Goal: Transaction & Acquisition: Obtain resource

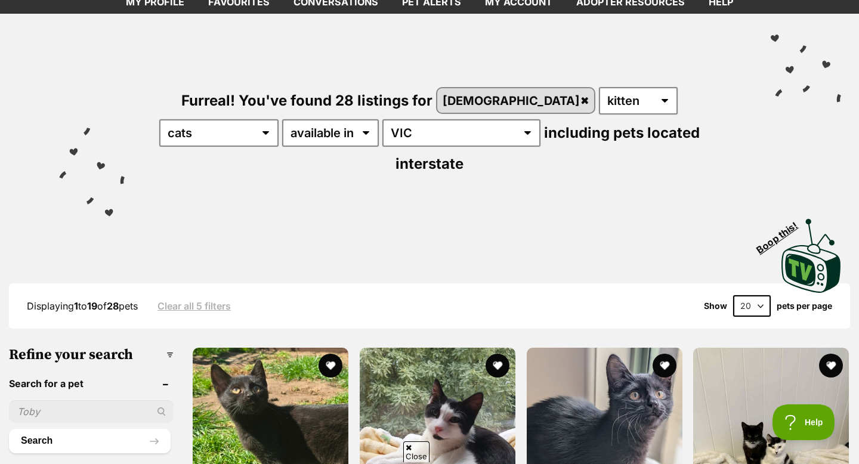
scroll to position [71, 0]
click at [630, 378] on img at bounding box center [605, 424] width 156 height 156
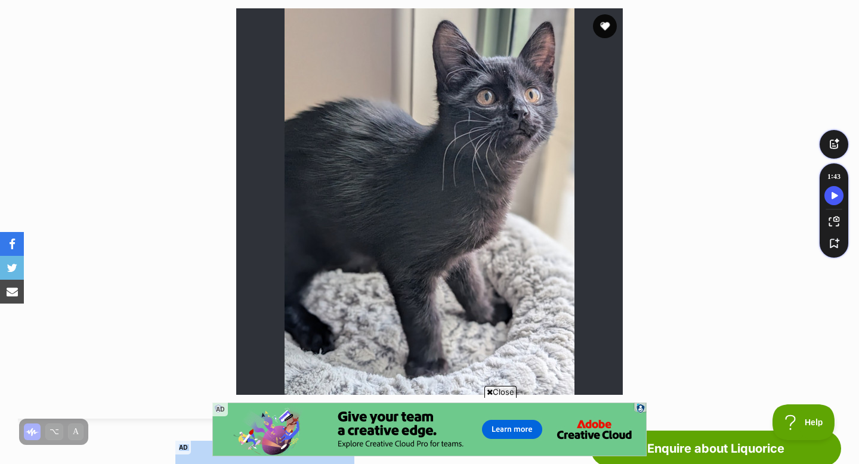
scroll to position [239, 0]
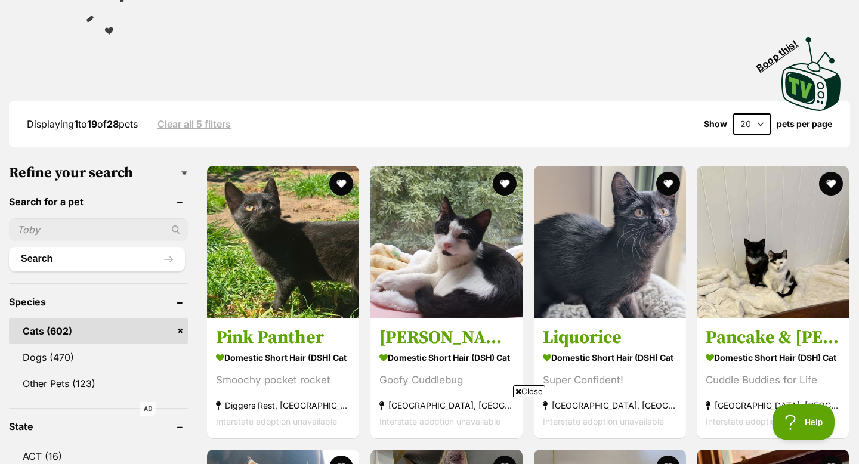
scroll to position [255, 0]
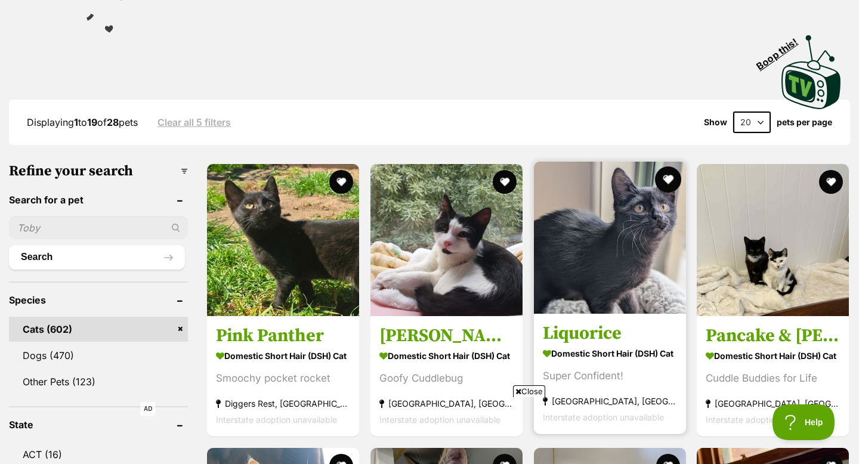
click at [663, 167] on button "favourite" at bounding box center [668, 180] width 26 height 26
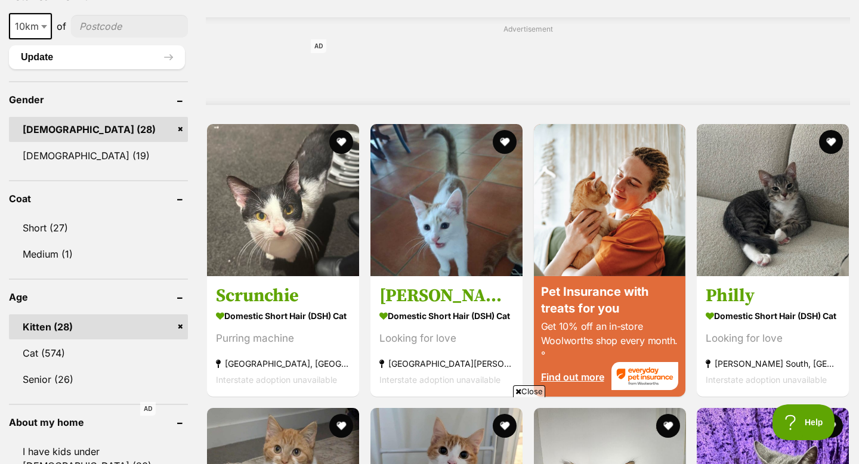
scroll to position [0, 0]
click at [182, 117] on link "Male (28)" at bounding box center [98, 129] width 179 height 25
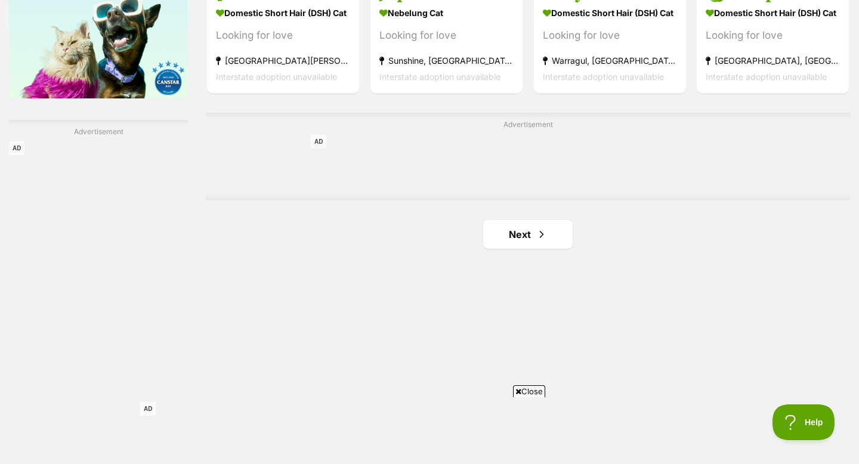
scroll to position [1961, 0]
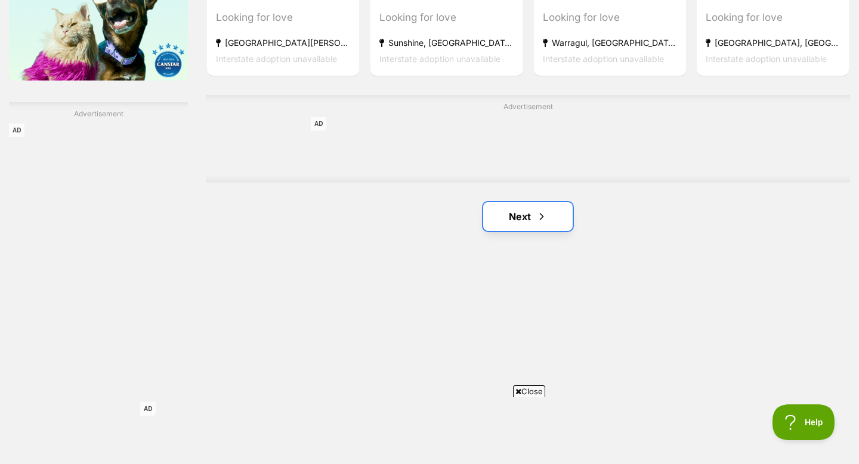
click at [533, 218] on link "Next" at bounding box center [528, 216] width 90 height 29
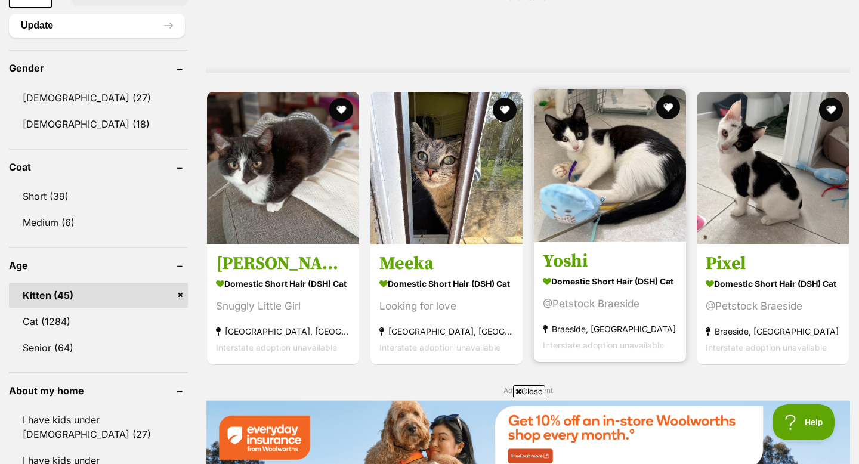
scroll to position [982, 0]
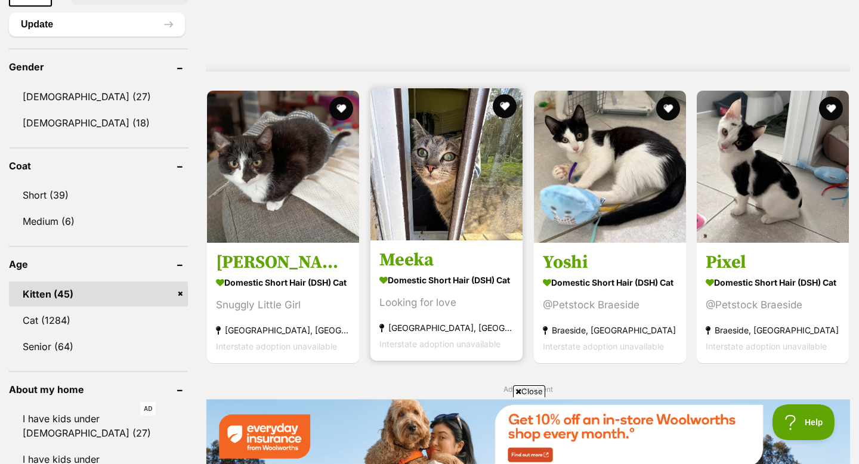
click at [436, 230] on img at bounding box center [447, 164] width 152 height 152
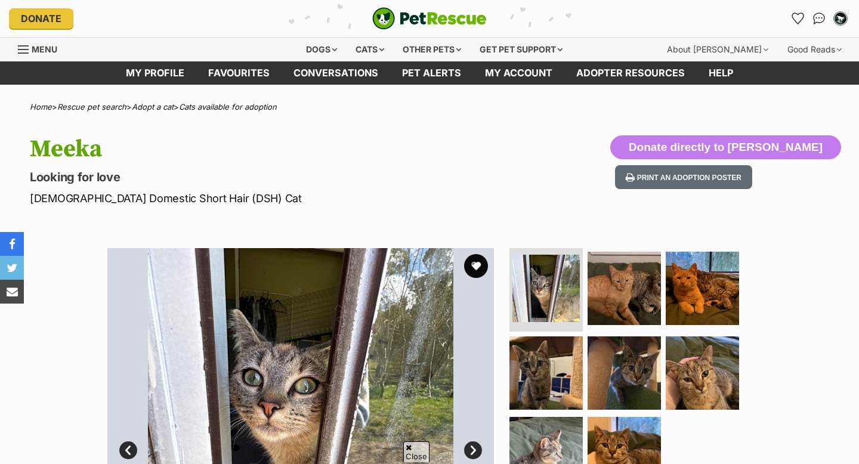
click at [583, 248] on ul at bounding box center [629, 373] width 245 height 250
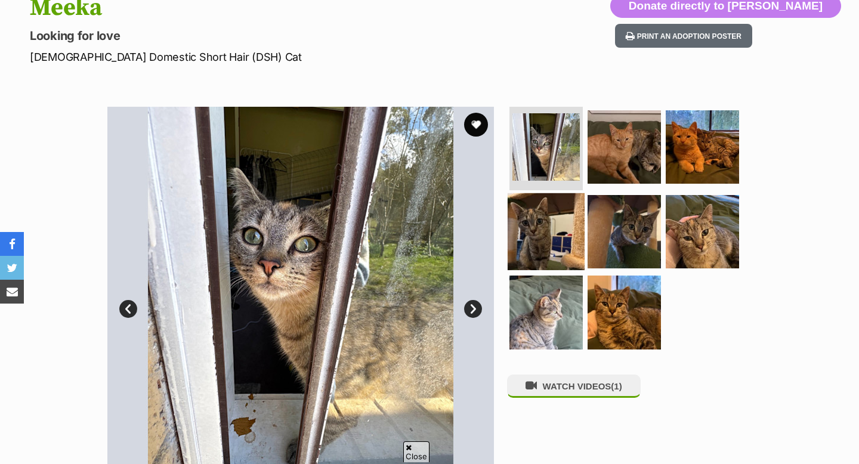
click at [563, 232] on img at bounding box center [546, 231] width 77 height 77
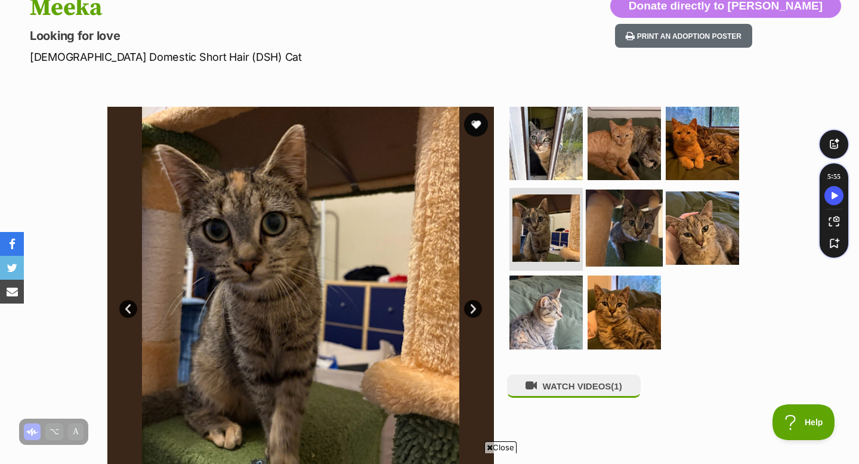
click at [626, 233] on img at bounding box center [624, 227] width 77 height 77
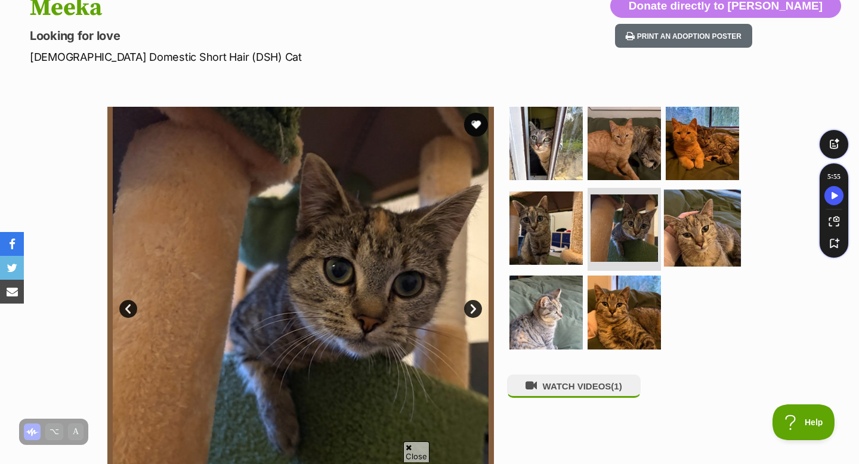
click at [706, 227] on img at bounding box center [702, 227] width 77 height 77
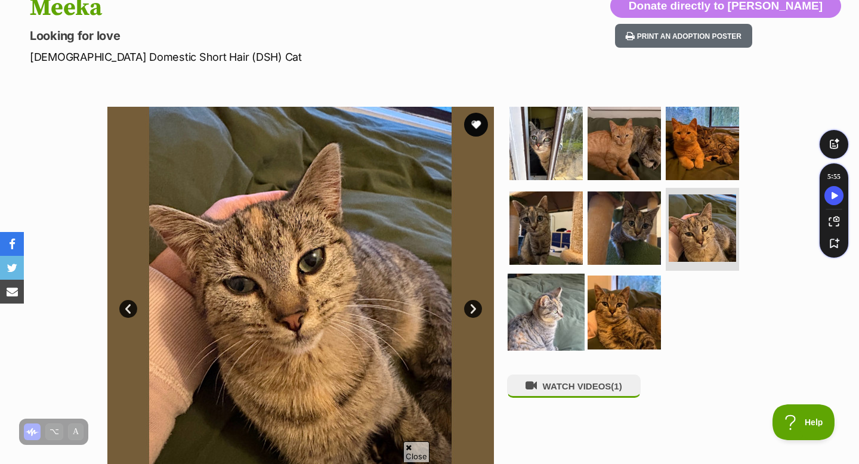
click at [575, 309] on img at bounding box center [546, 312] width 77 height 77
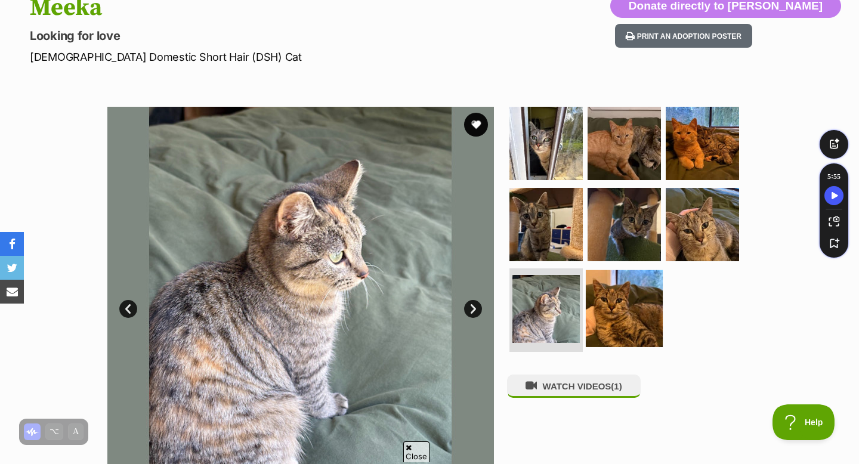
click at [620, 318] on img at bounding box center [624, 308] width 77 height 77
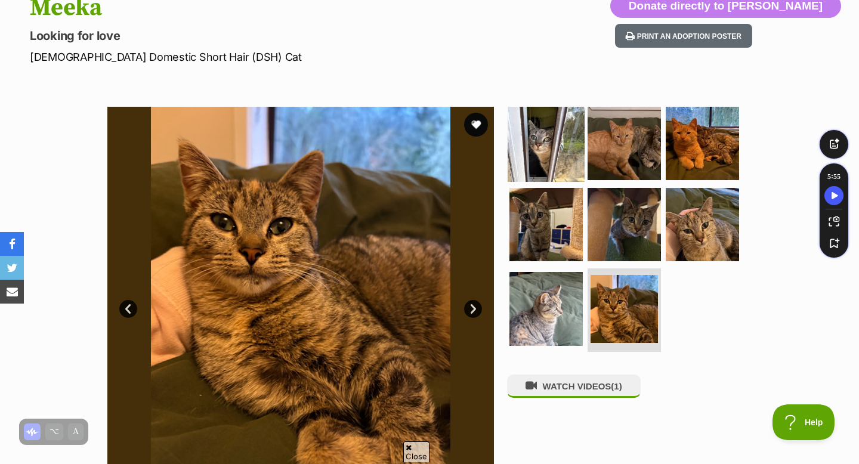
click at [558, 150] on img at bounding box center [546, 143] width 77 height 77
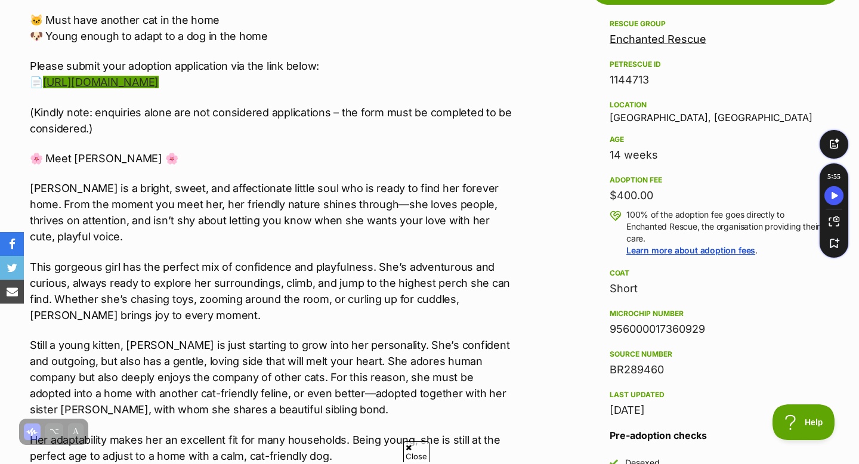
scroll to position [695, 0]
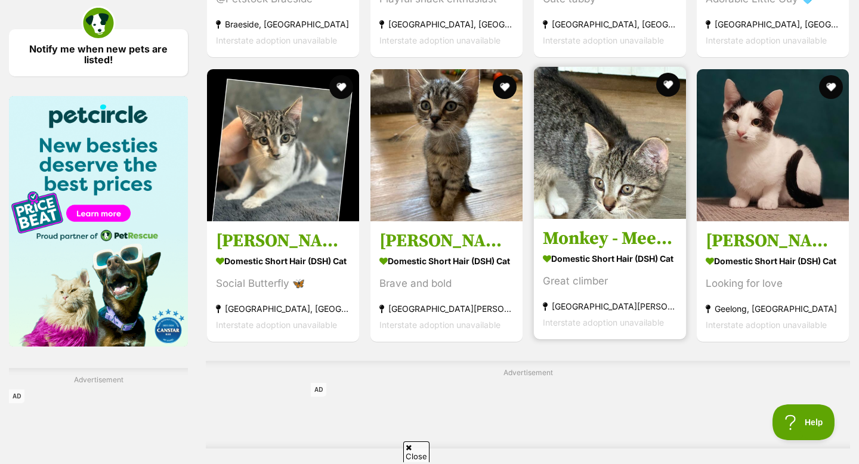
scroll to position [1925, 0]
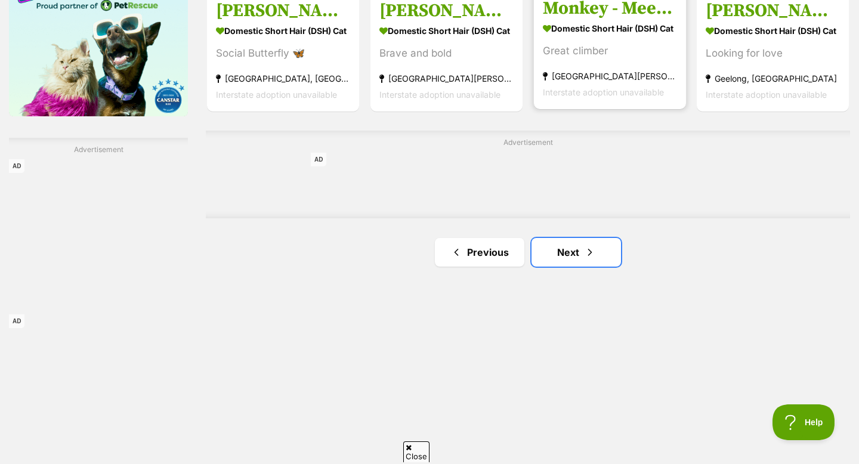
click at [586, 260] on span "Next page" at bounding box center [590, 252] width 12 height 14
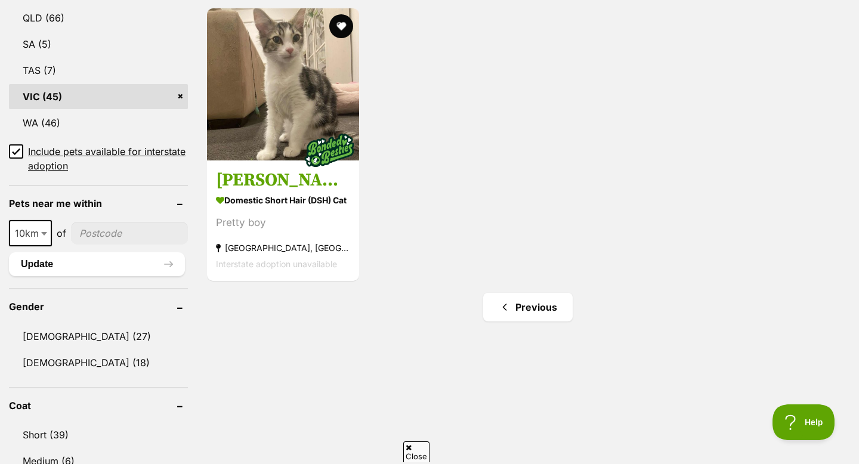
scroll to position [803, 0]
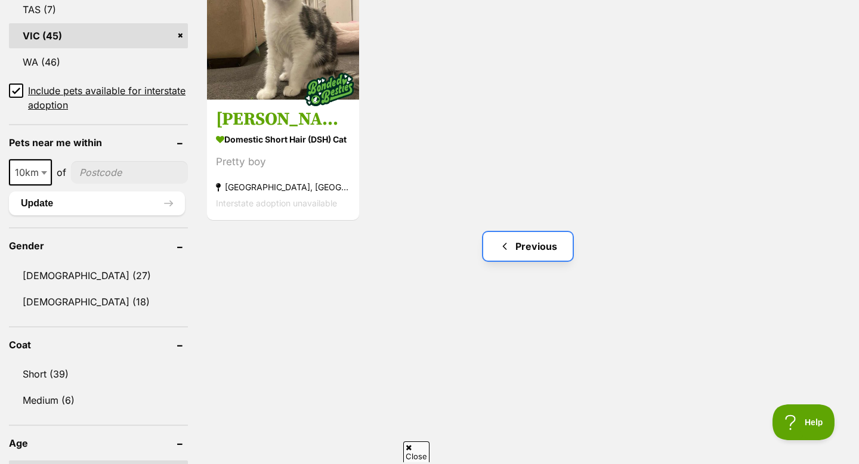
click at [516, 245] on link "Previous" at bounding box center [528, 246] width 90 height 29
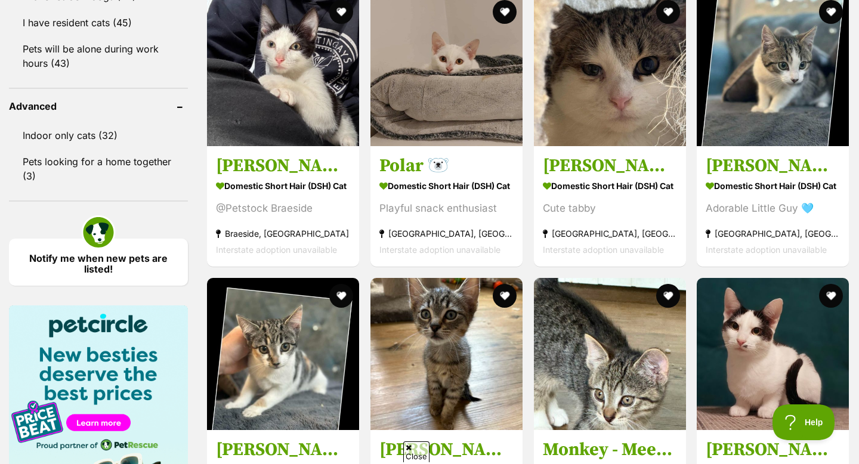
scroll to position [2108, 0]
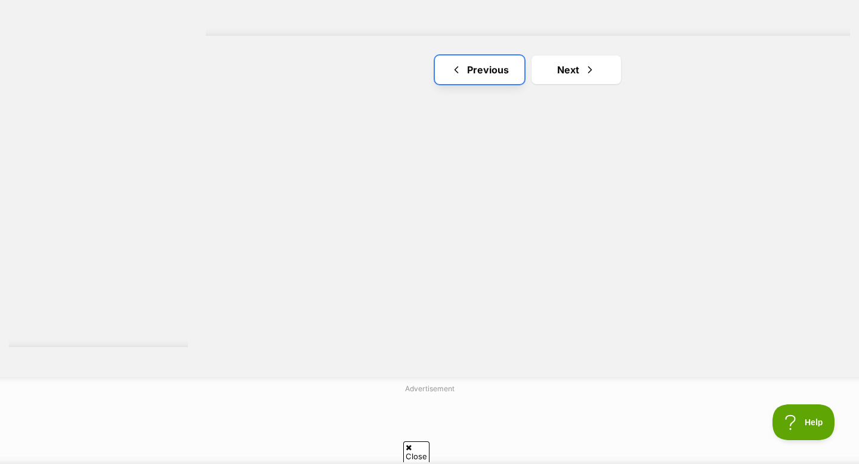
click at [456, 73] on span "Previous page" at bounding box center [457, 70] width 12 height 14
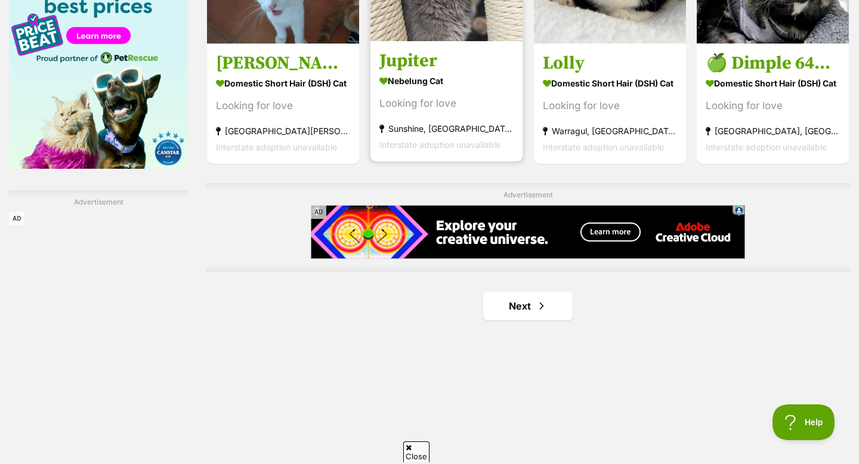
scroll to position [1876, 0]
